Goal: Task Accomplishment & Management: Use online tool/utility

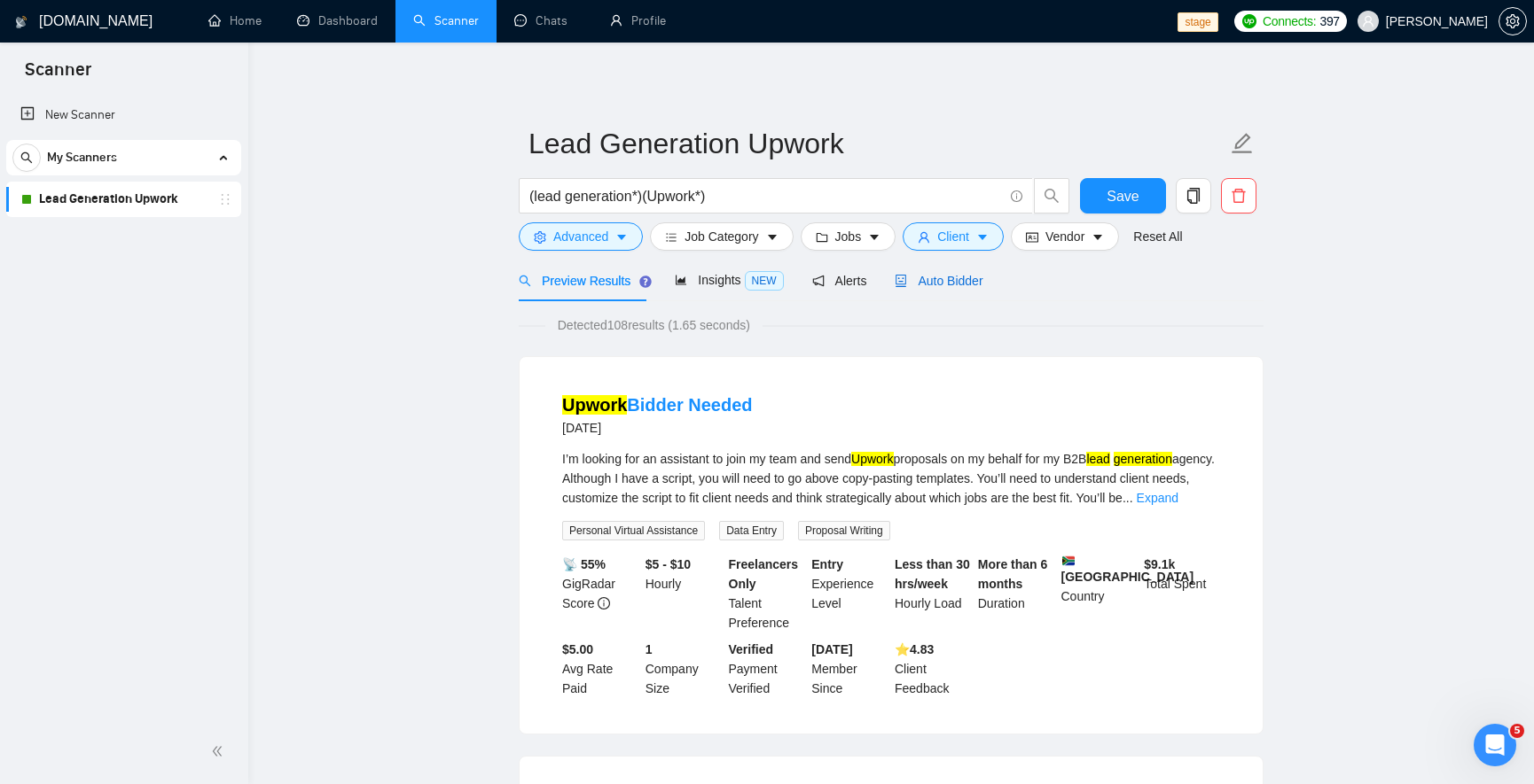
click at [954, 280] on span "Auto Bidder" at bounding box center [937, 281] width 87 height 14
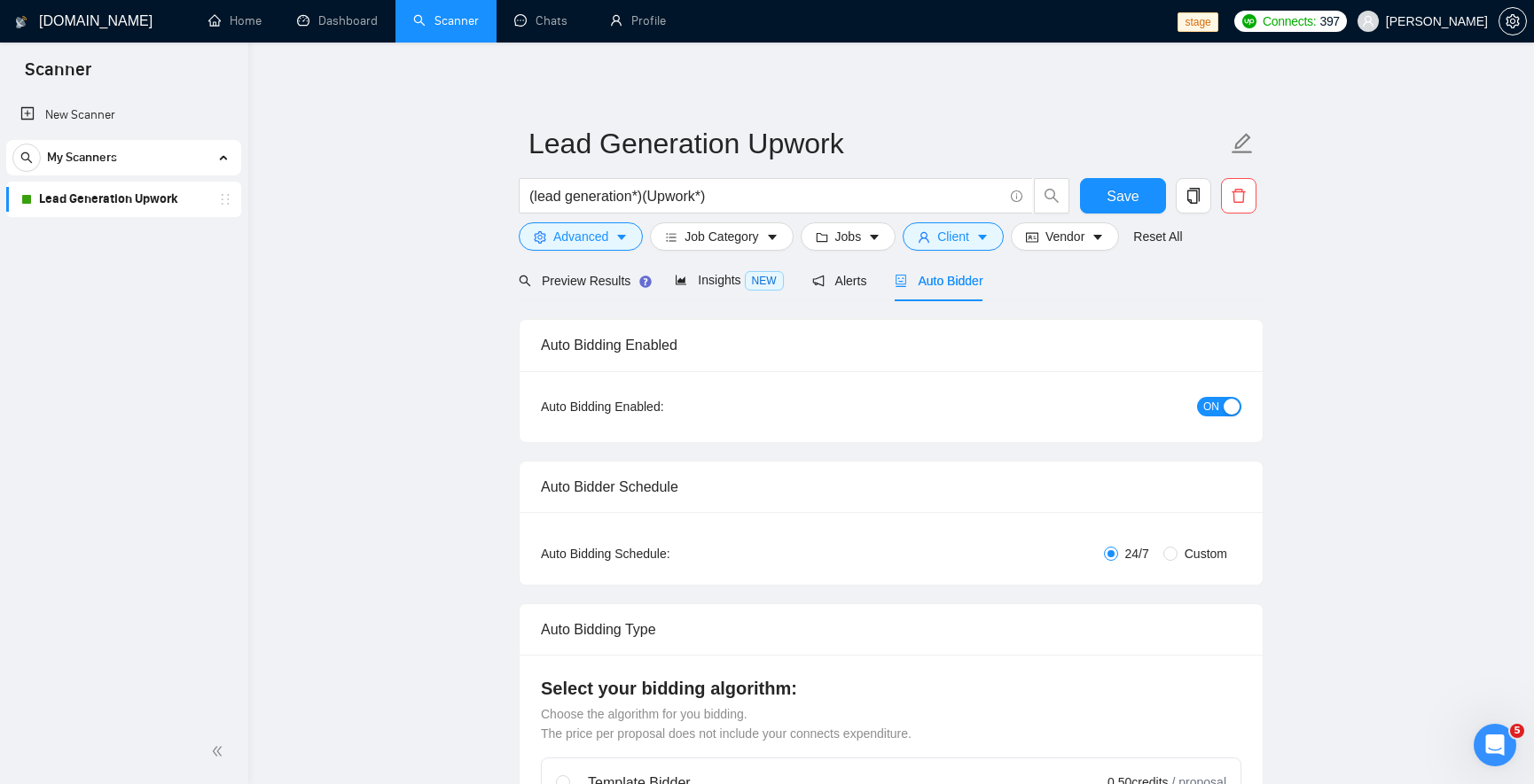
checkbox input "true"
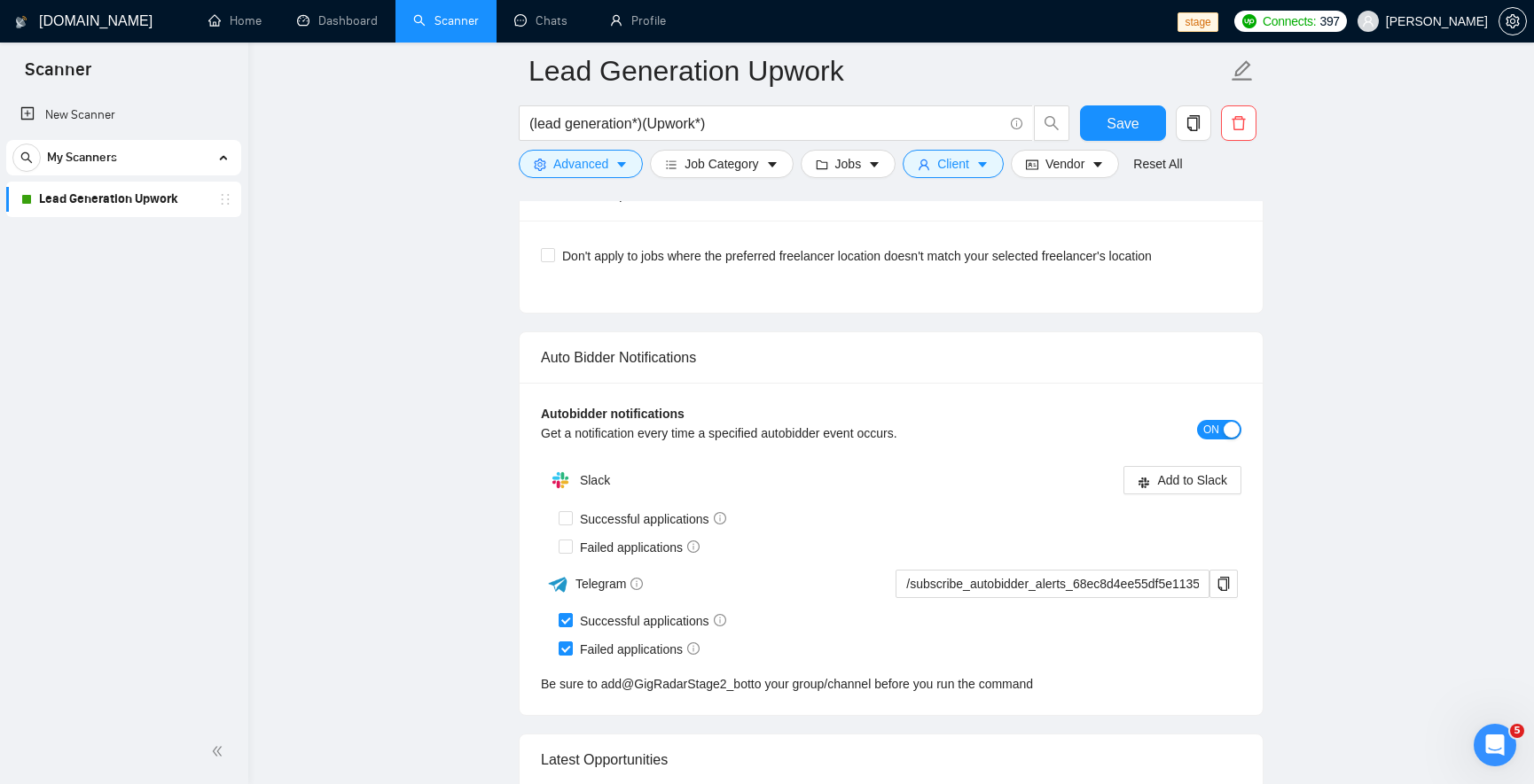
scroll to position [4574, 0]
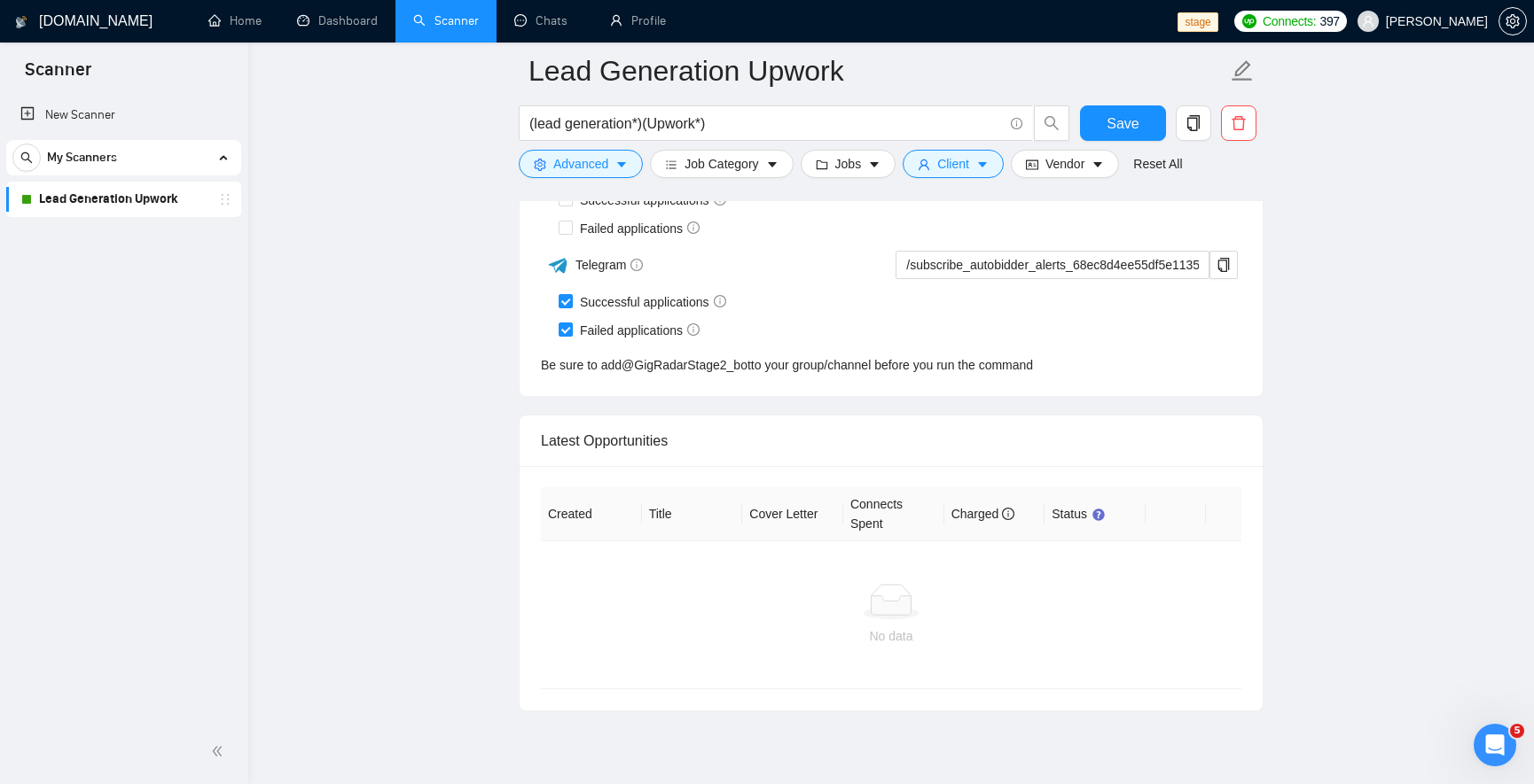
click at [881, 585] on icon at bounding box center [891, 602] width 57 height 35
click at [1007, 512] on icon "info-circle" at bounding box center [1008, 514] width 13 height 13
click at [862, 509] on th "Connects Spent" at bounding box center [893, 514] width 101 height 54
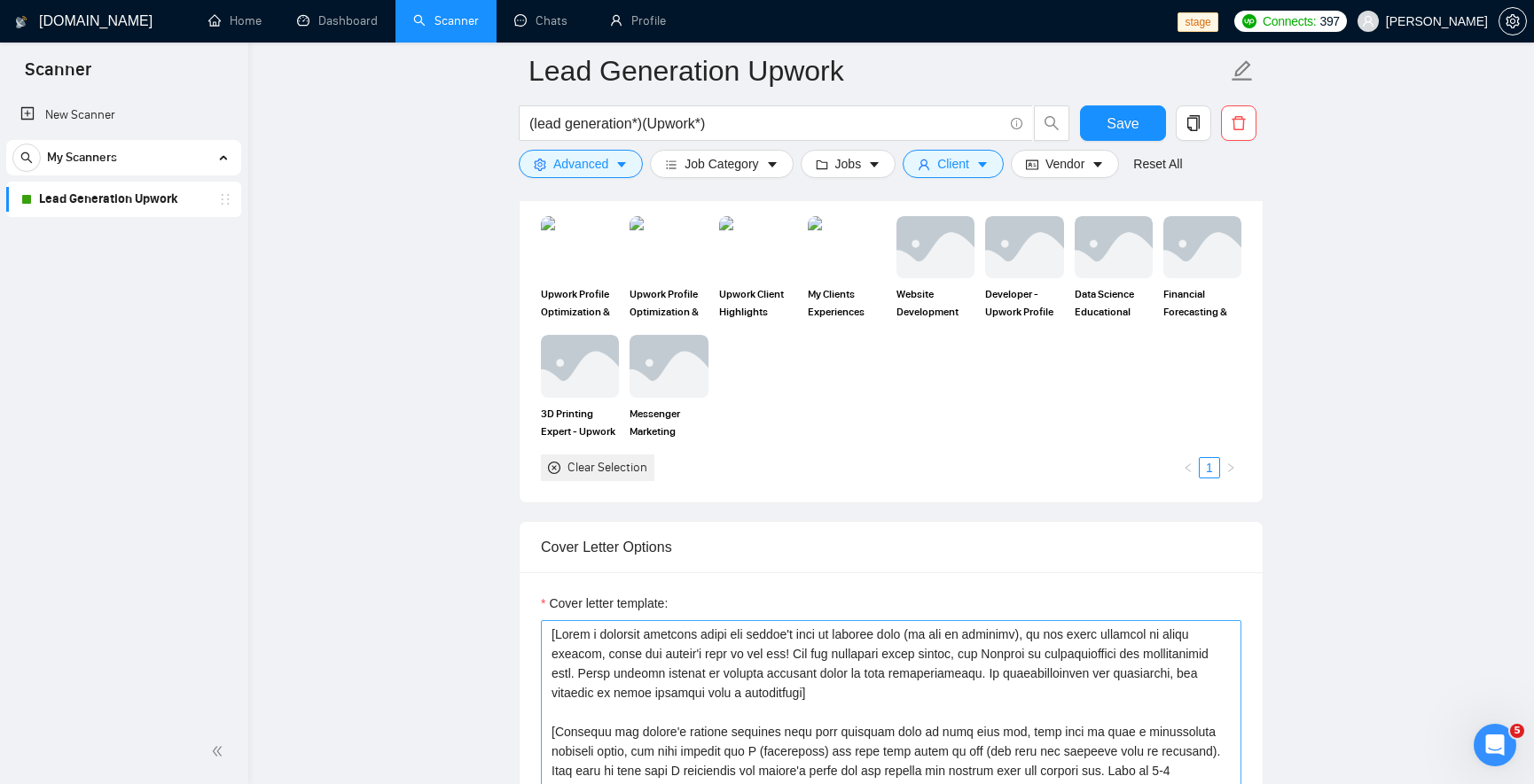
scroll to position [1702, 0]
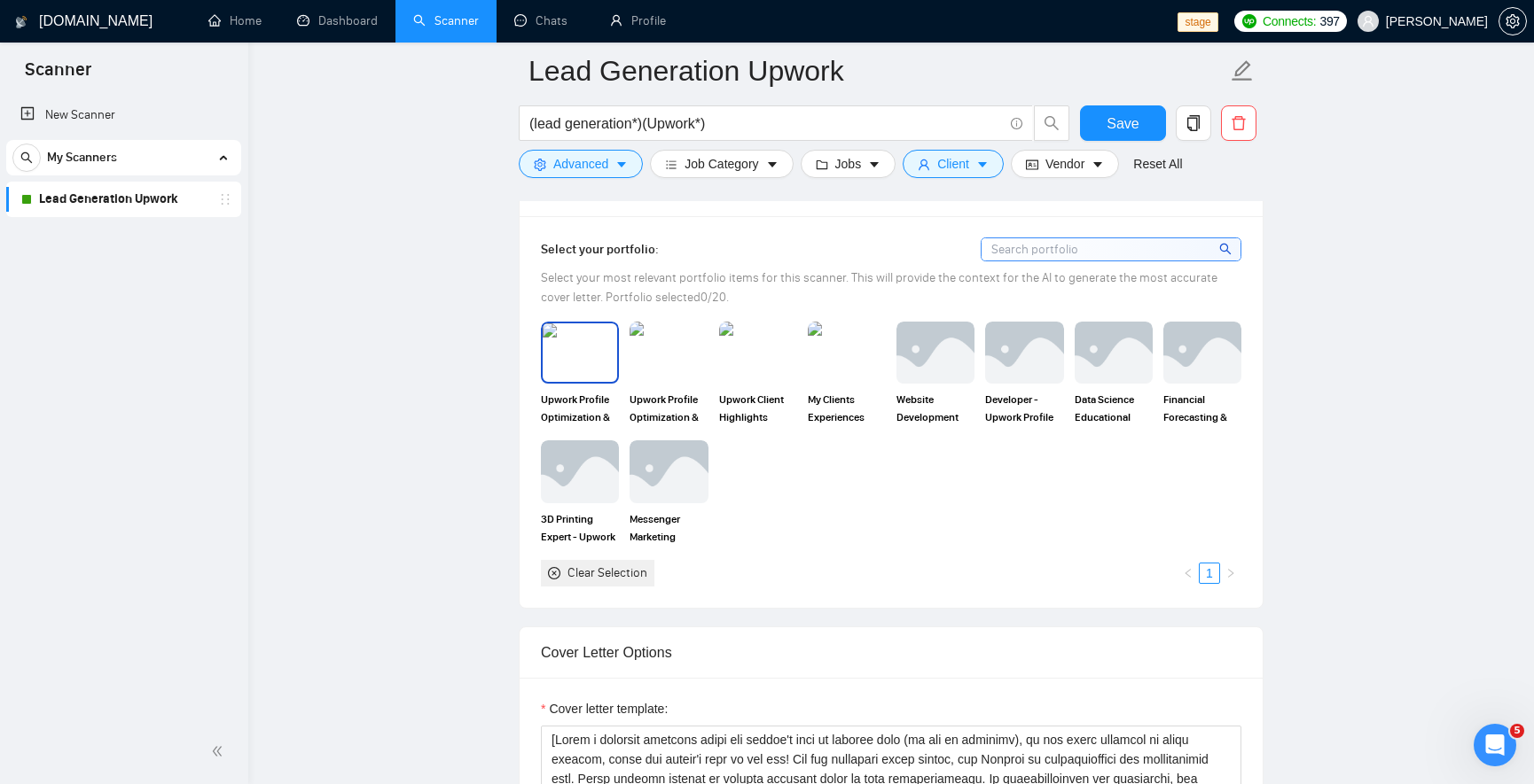
click at [609, 384] on div "Upwork Profile Optimization & Upwork Proposal Support - UK Developer" at bounding box center [579, 374] width 78 height 104
click at [660, 349] on img at bounding box center [668, 353] width 75 height 59
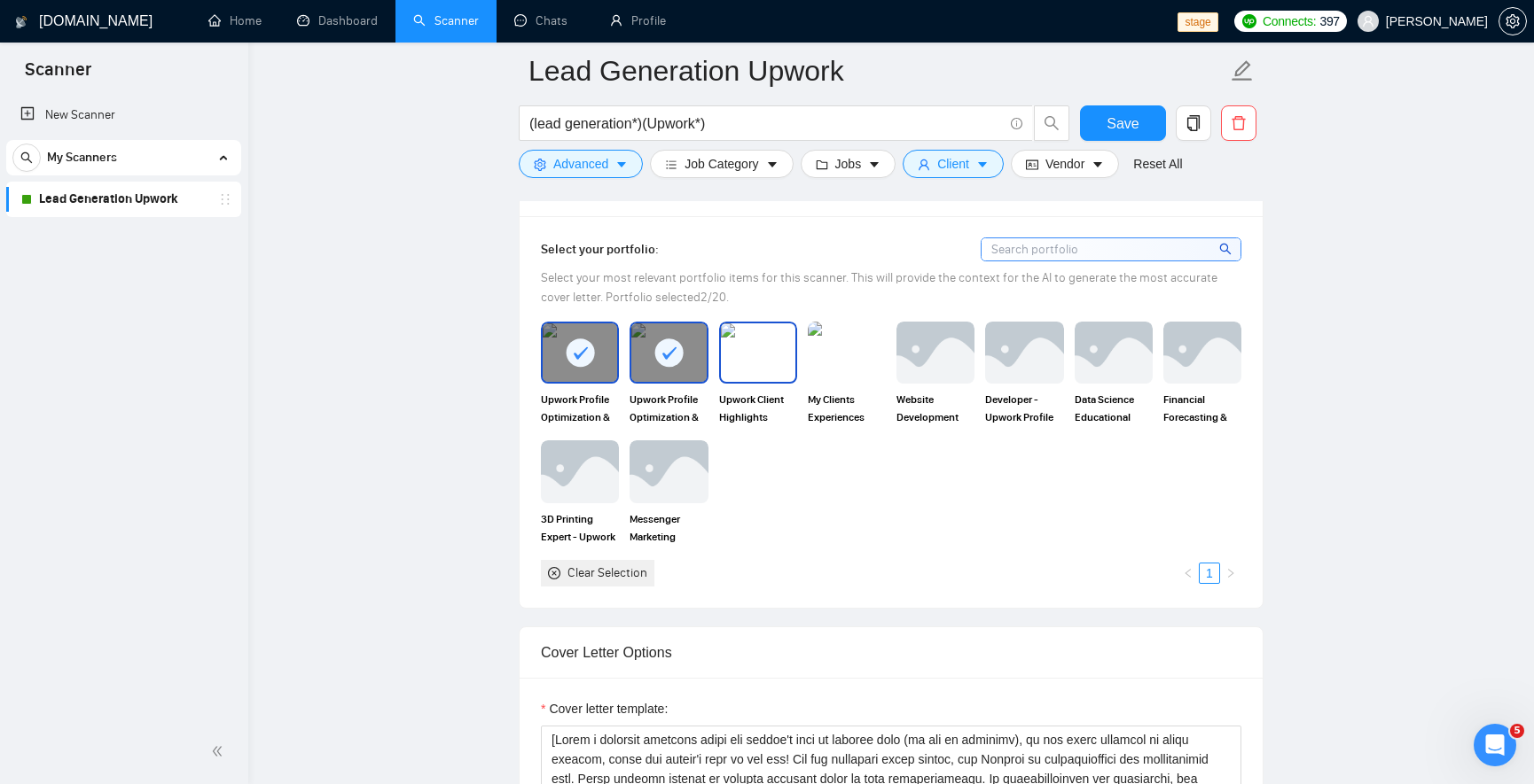
click at [738, 341] on img at bounding box center [759, 353] width 75 height 59
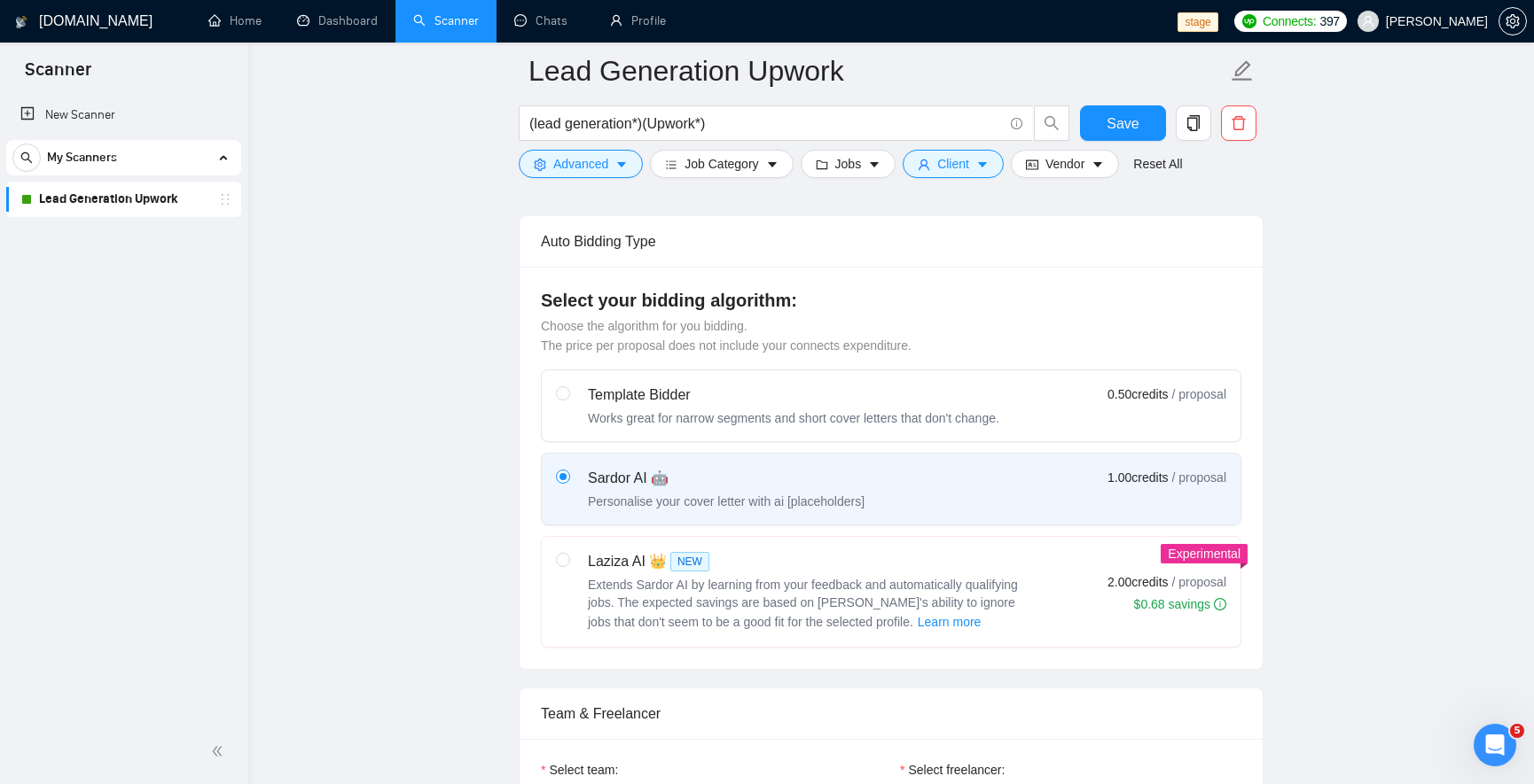
scroll to position [566, 0]
